Goal: Find specific page/section: Find specific page/section

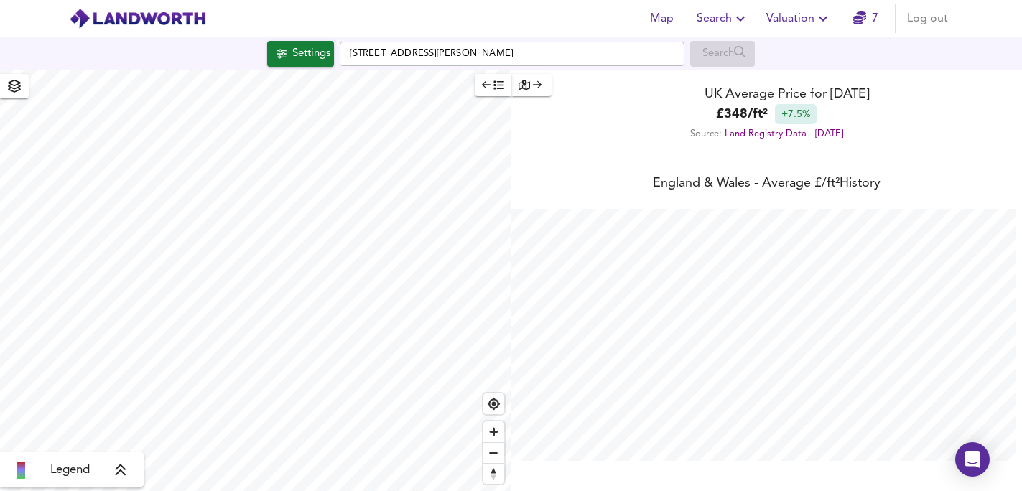
scroll to position [491, 1022]
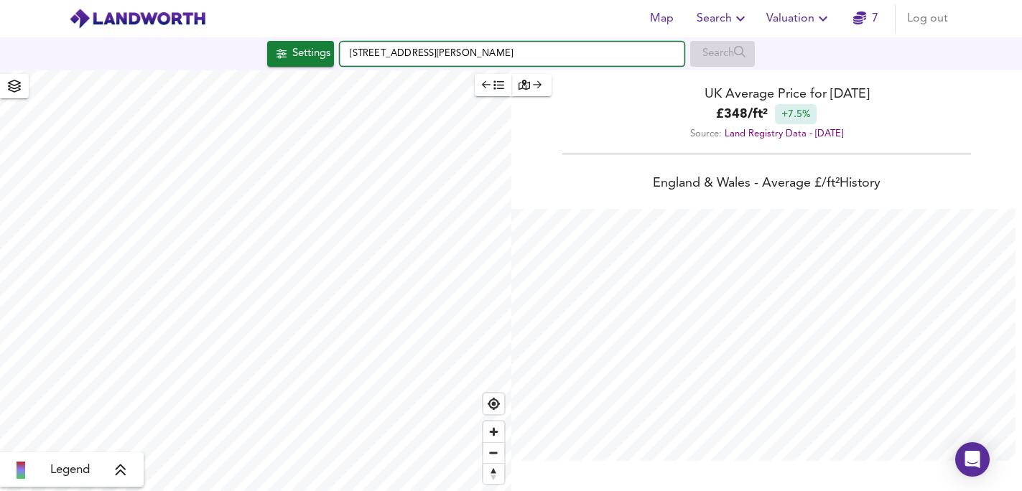
click at [592, 57] on input "[STREET_ADDRESS][PERSON_NAME]" at bounding box center [512, 54] width 345 height 24
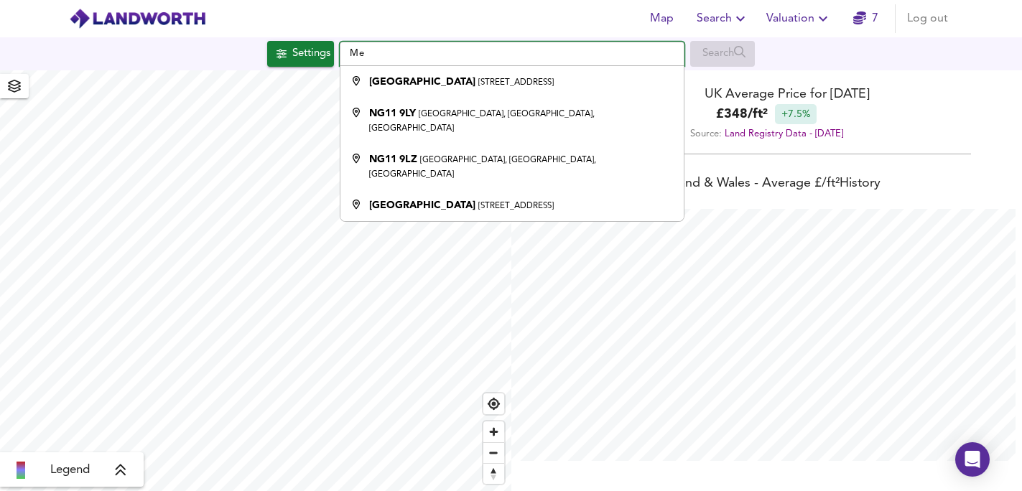
type input "M"
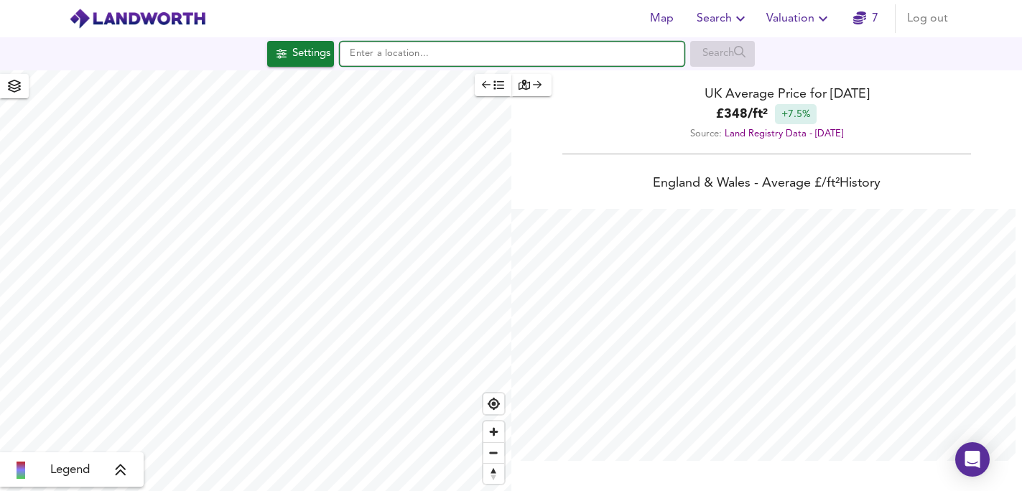
click at [481, 52] on input "text" at bounding box center [512, 54] width 345 height 24
click at [481, 53] on input "text" at bounding box center [512, 54] width 345 height 24
click at [556, 57] on input "cf34 osg" at bounding box center [512, 54] width 345 height 24
click at [432, 58] on input "cf34 osg" at bounding box center [512, 54] width 345 height 24
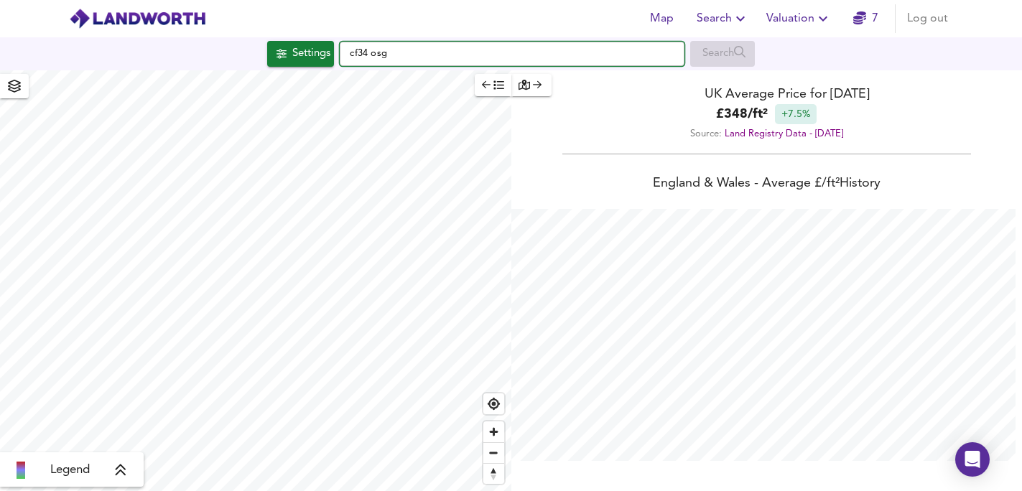
click at [455, 51] on input "cf34 osg" at bounding box center [512, 54] width 345 height 24
click at [424, 52] on input "cf34 osg" at bounding box center [512, 54] width 345 height 24
type input "c"
click at [436, 54] on input "text" at bounding box center [512, 54] width 345 height 24
click at [428, 55] on input "cf34 osg" at bounding box center [512, 54] width 345 height 24
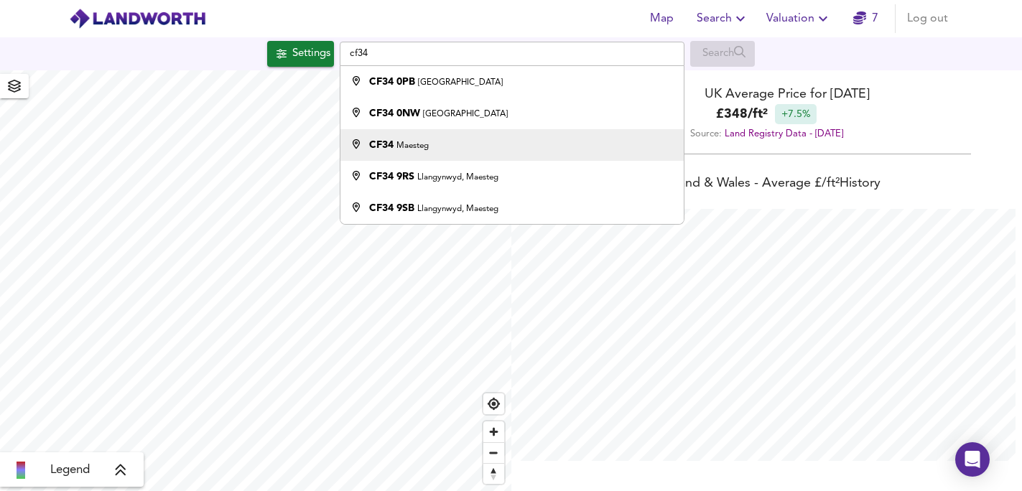
click at [419, 147] on small "Maesteg" at bounding box center [413, 146] width 32 height 9
type input "Maesteg CF34"
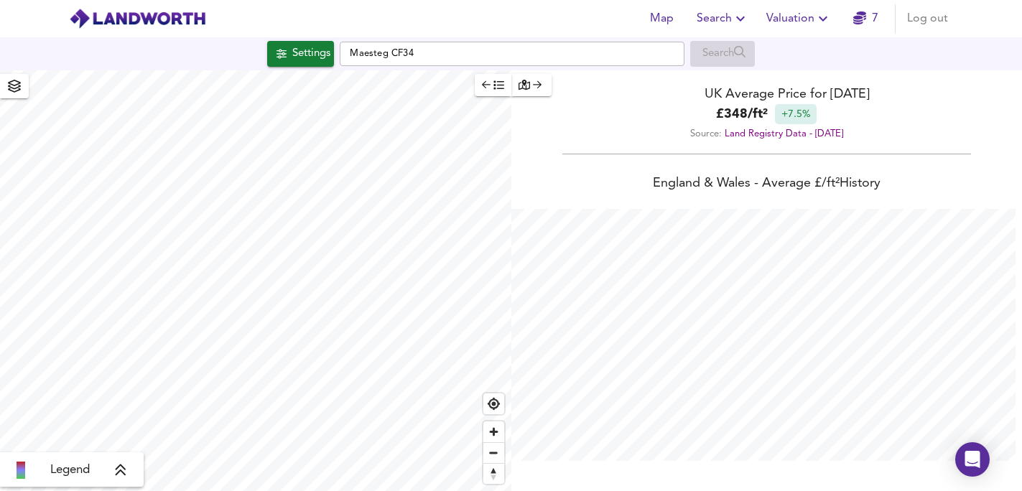
click at [310, 491] on html "Map Search Valuation 7 Log out Settings Maesteg CF34 Search Legend UK Average P…" at bounding box center [511, 245] width 1022 height 491
click at [262, 32] on div "Map Search Valuation 7 Log out Settings Maesteg CF34 Search Legend UK Average P…" at bounding box center [511, 245] width 1022 height 491
